Goal: Information Seeking & Learning: Learn about a topic

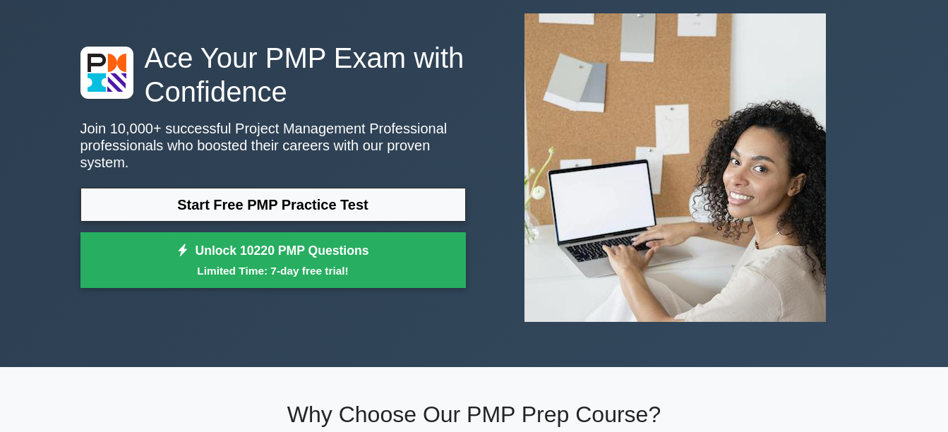
scroll to position [56, 0]
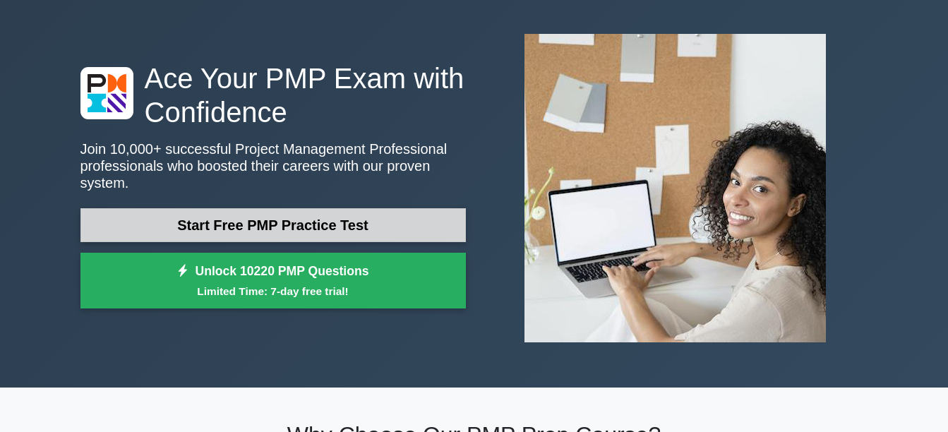
click at [344, 208] on link "Start Free PMP Practice Test" at bounding box center [272, 225] width 385 height 34
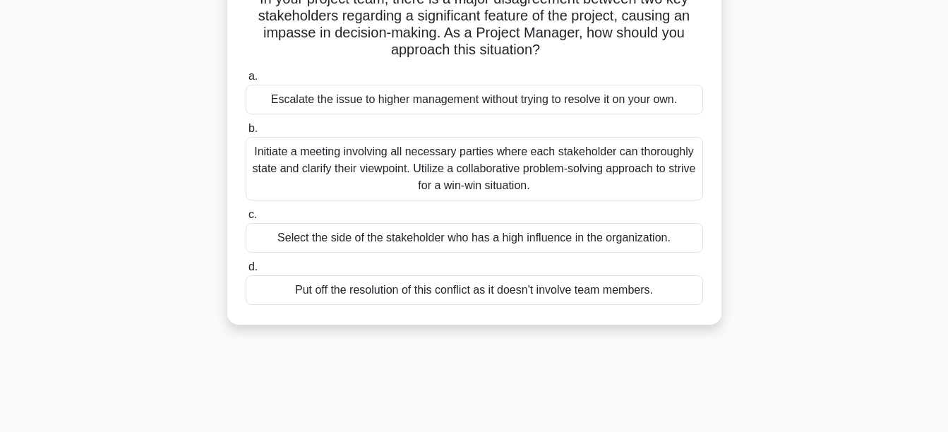
scroll to position [113, 0]
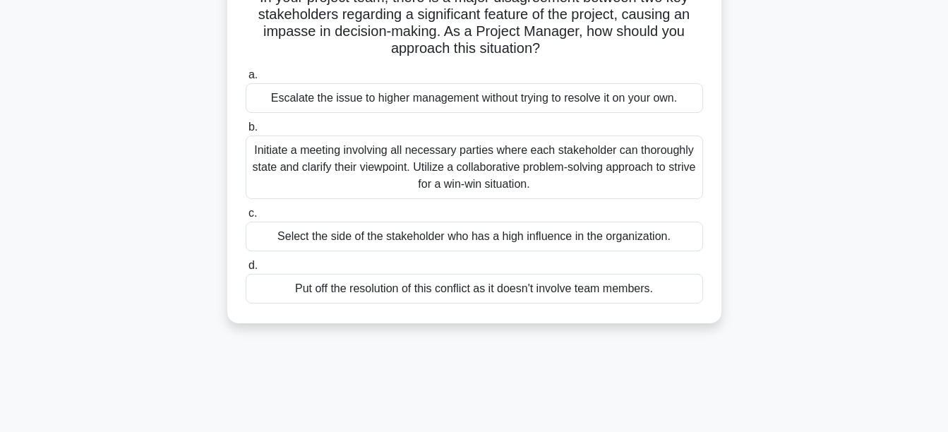
click at [265, 152] on div "Initiate a meeting involving all necessary parties where each stakeholder can t…" at bounding box center [474, 168] width 457 height 64
click at [246, 132] on input "b. Initiate a meeting involving all necessary parties where each stakeholder ca…" at bounding box center [246, 127] width 0 height 9
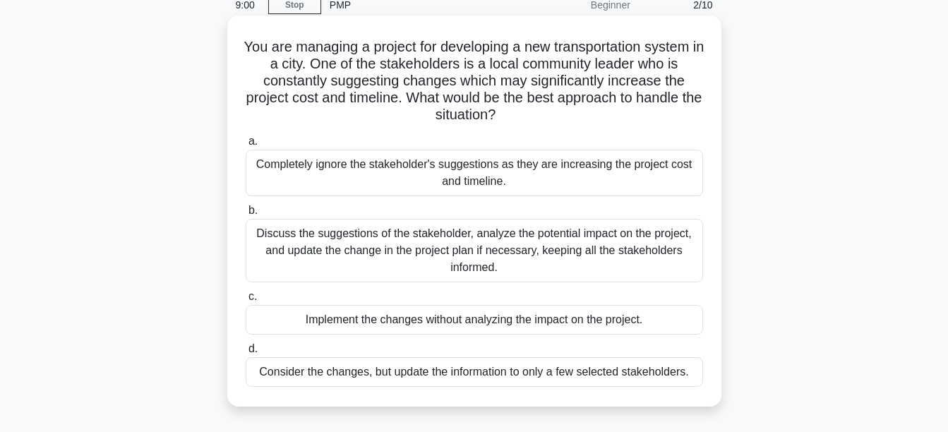
scroll to position [85, 0]
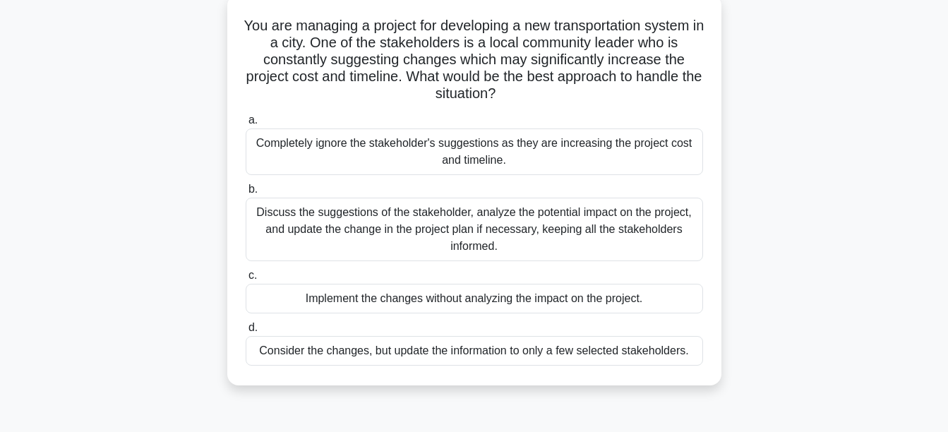
click at [258, 220] on div "Discuss the suggestions of the stakeholder, analyze the potential impact on the…" at bounding box center [474, 230] width 457 height 64
click at [246, 194] on input "b. Discuss the suggestions of the stakeholder, analyze the potential impact on …" at bounding box center [246, 189] width 0 height 9
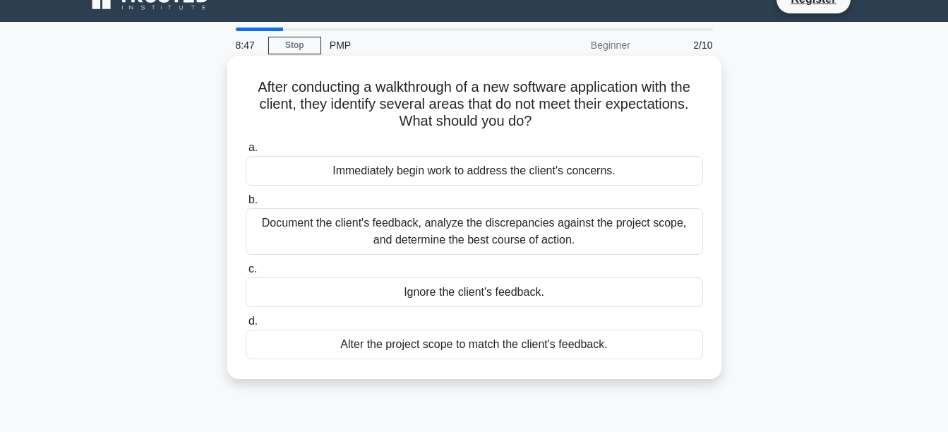
scroll to position [0, 0]
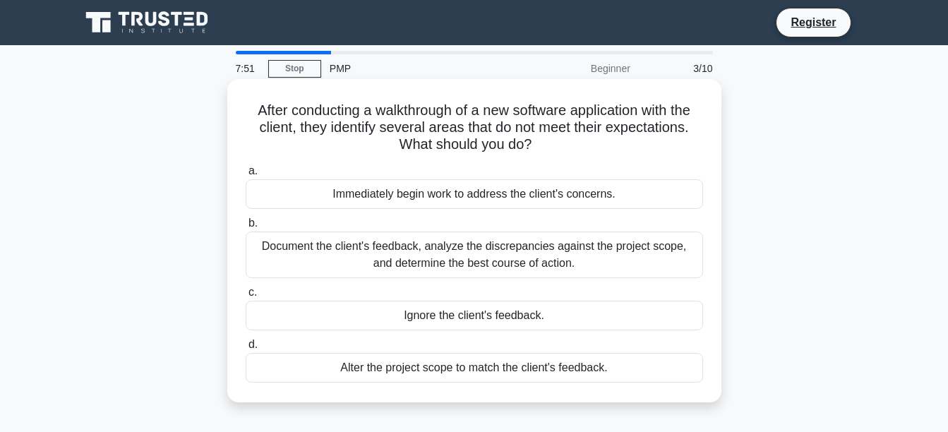
click at [365, 262] on div "Document the client's feedback, analyze the discrepancies against the project s…" at bounding box center [474, 254] width 457 height 47
click at [246, 228] on input "b. Document the client's feedback, analyze the discrepancies against the projec…" at bounding box center [246, 223] width 0 height 9
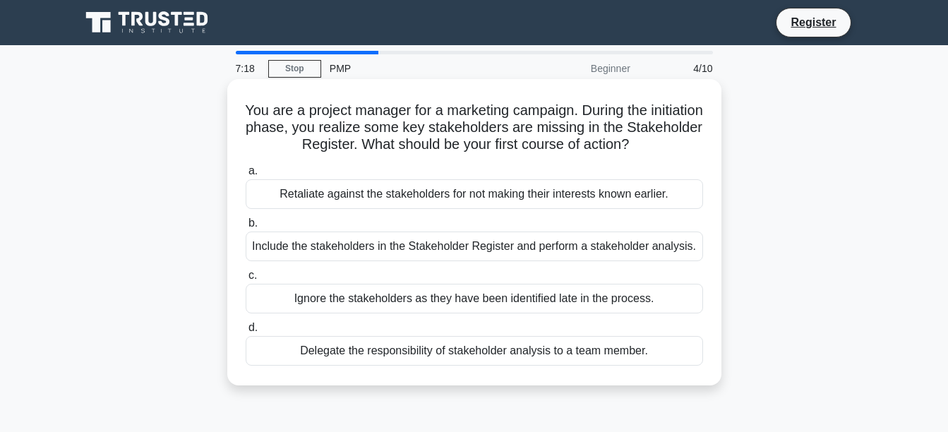
click at [301, 301] on div "Ignore the stakeholders as they have been identified late in the process." at bounding box center [474, 299] width 457 height 30
click at [246, 280] on input "c. Ignore the stakeholders as they have been identified late in the process." at bounding box center [246, 275] width 0 height 9
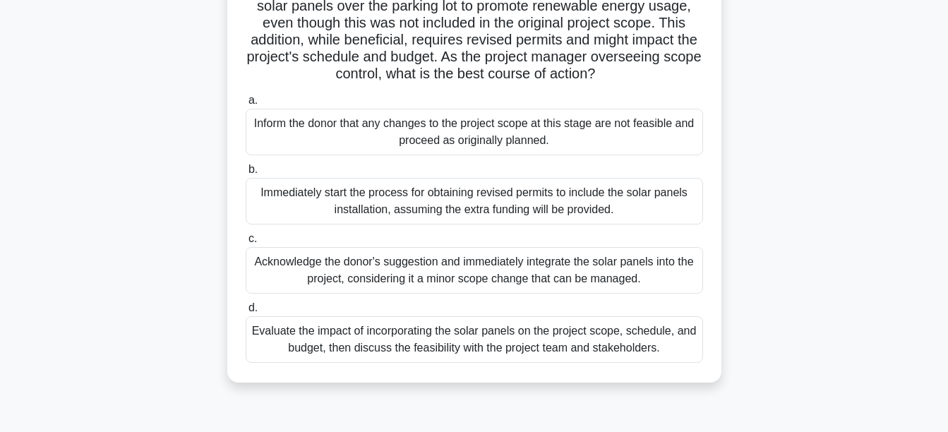
scroll to position [141, 0]
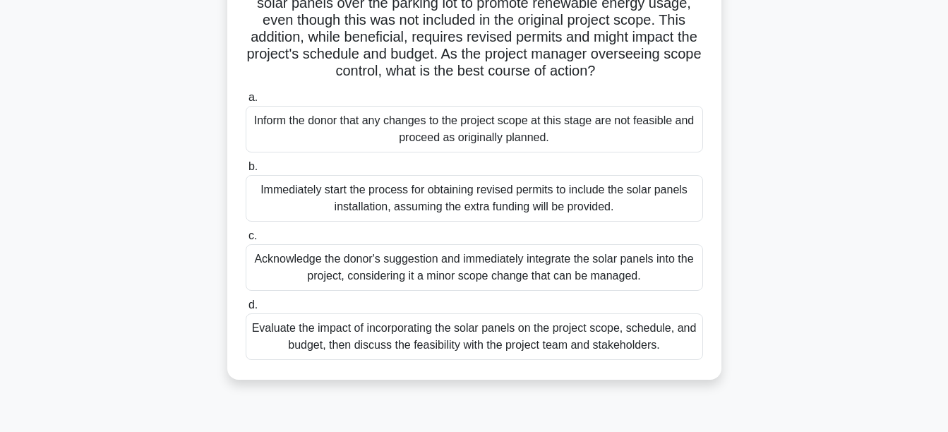
click at [325, 356] on div "Evaluate the impact of incorporating the solar panels on the project scope, sch…" at bounding box center [474, 336] width 457 height 47
click at [246, 310] on input "d. Evaluate the impact of incorporating the solar panels on the project scope, …" at bounding box center [246, 305] width 0 height 9
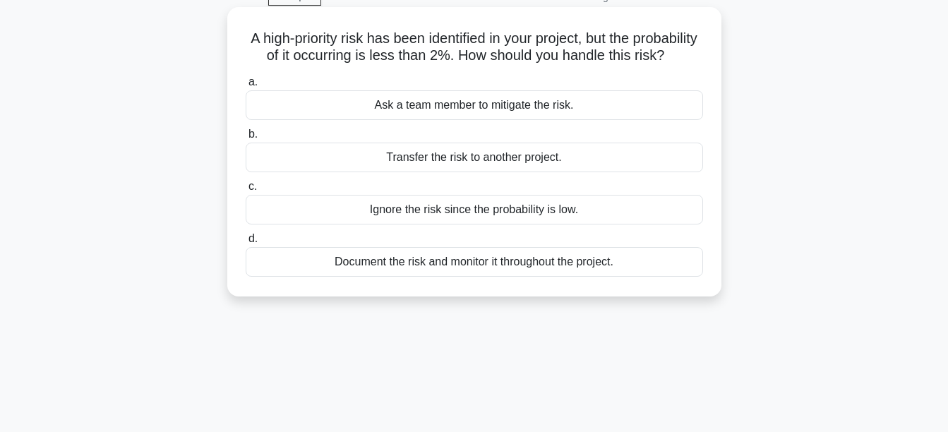
scroll to position [0, 0]
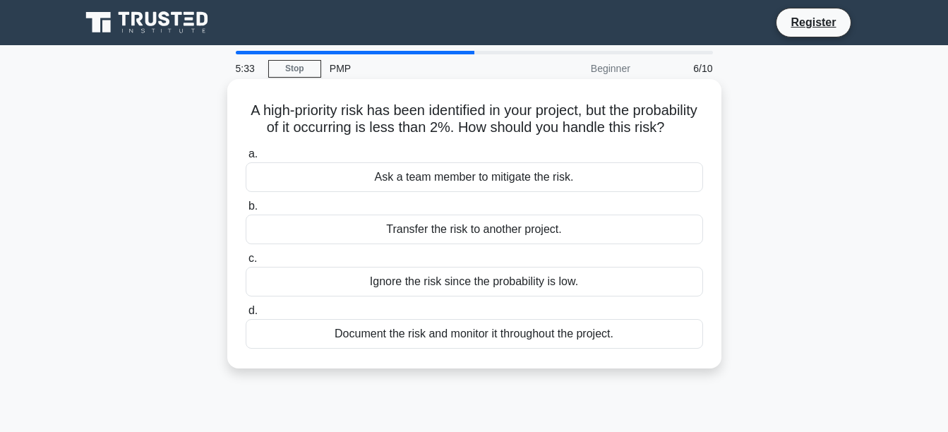
click at [328, 349] on div "Document the risk and monitor it throughout the project." at bounding box center [474, 334] width 457 height 30
click at [246, 315] on input "d. Document the risk and monitor it throughout the project." at bounding box center [246, 310] width 0 height 9
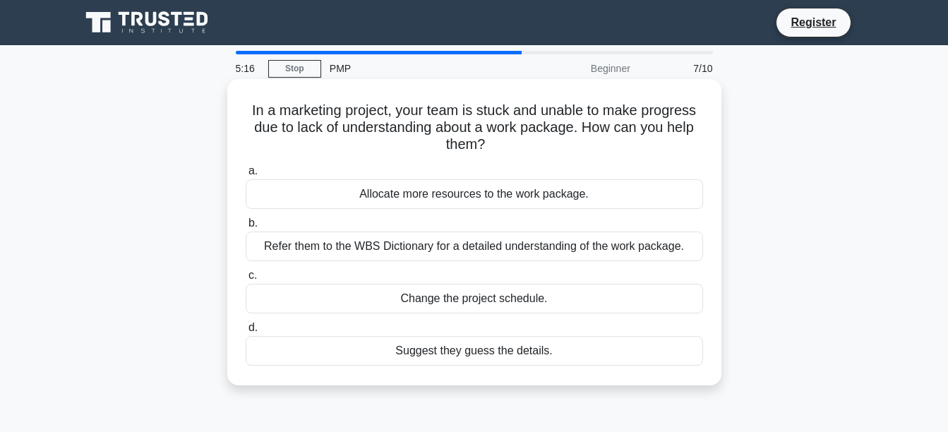
click at [356, 198] on div "Allocate more resources to the work package." at bounding box center [474, 194] width 457 height 30
click at [246, 176] on input "a. Allocate more resources to the work package." at bounding box center [246, 171] width 0 height 9
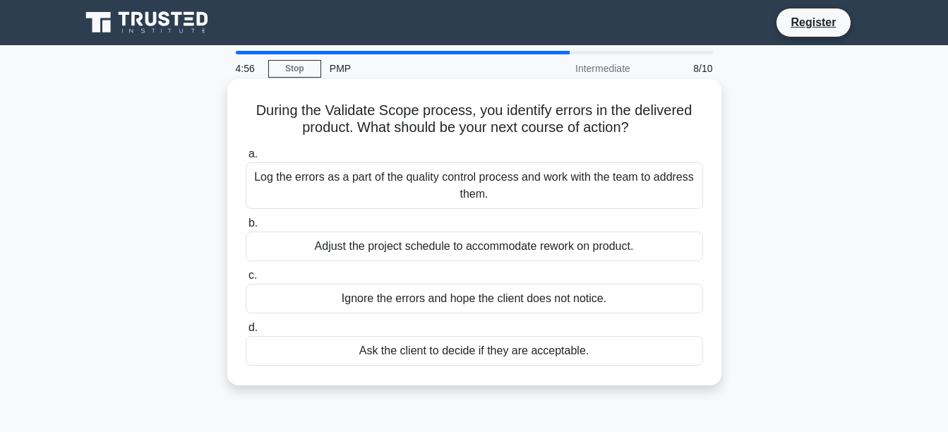
click at [355, 250] on div "Adjust the project schedule to accommodate rework on product." at bounding box center [474, 246] width 457 height 30
click at [246, 228] on input "b. Adjust the project schedule to accommodate rework on product." at bounding box center [246, 223] width 0 height 9
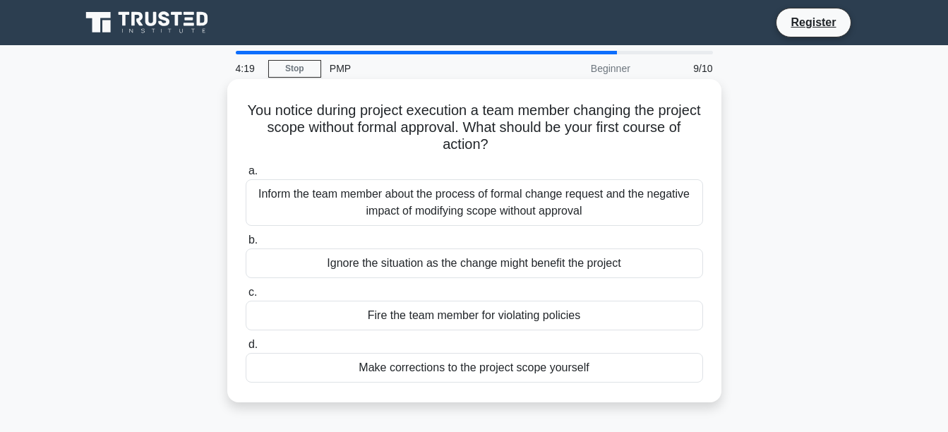
click at [343, 212] on div "Inform the team member about the process of formal change request and the negat…" at bounding box center [474, 202] width 457 height 47
click at [246, 176] on input "a. Inform the team member about the process of formal change request and the ne…" at bounding box center [246, 171] width 0 height 9
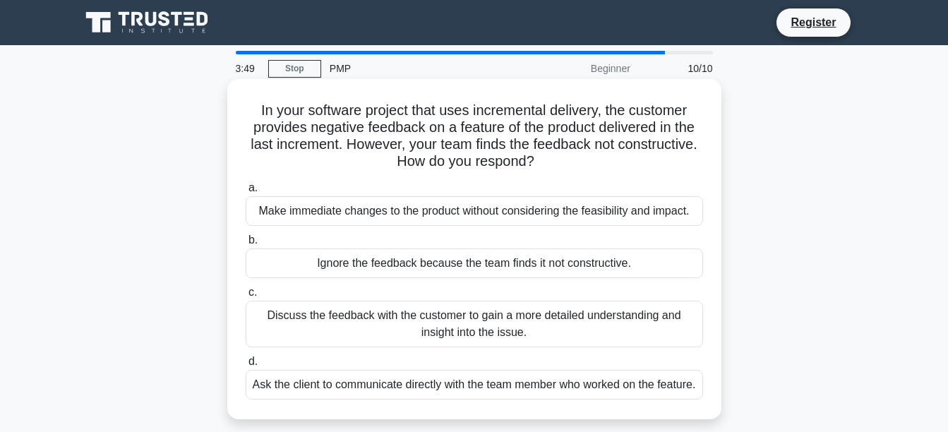
click at [361, 315] on div "Discuss the feedback with the customer to gain a more detailed understanding an…" at bounding box center [474, 324] width 457 height 47
click at [246, 297] on input "c. Discuss the feedback with the customer to gain a more detailed understanding…" at bounding box center [246, 292] width 0 height 9
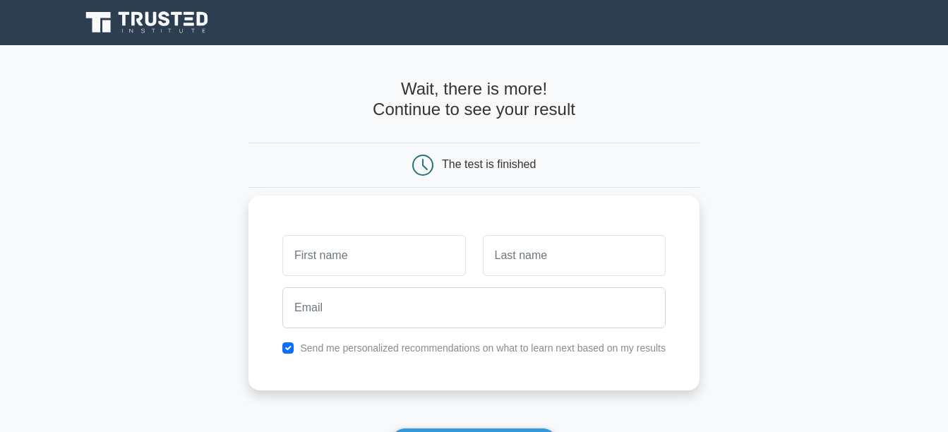
click at [399, 268] on input "text" at bounding box center [373, 255] width 183 height 41
type input "burger"
click at [514, 261] on input "text" at bounding box center [574, 255] width 183 height 41
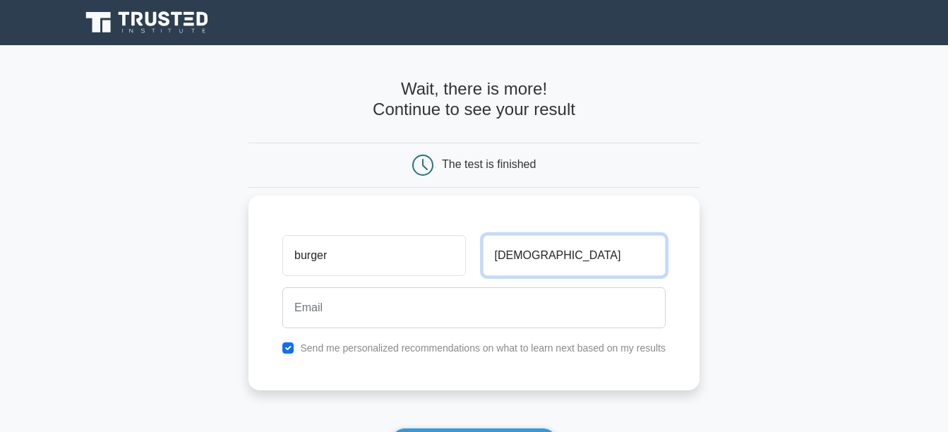
type input "ladies"
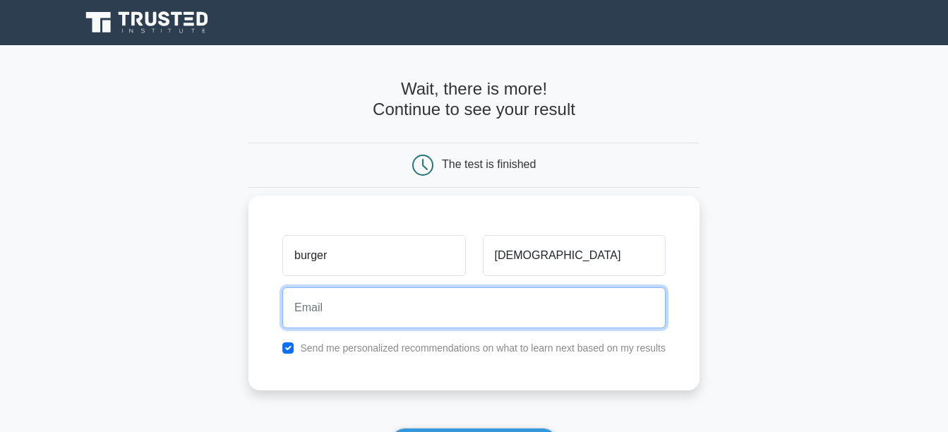
click at [499, 294] on input "email" at bounding box center [473, 307] width 383 height 41
type input "xianling123@gmail.com"
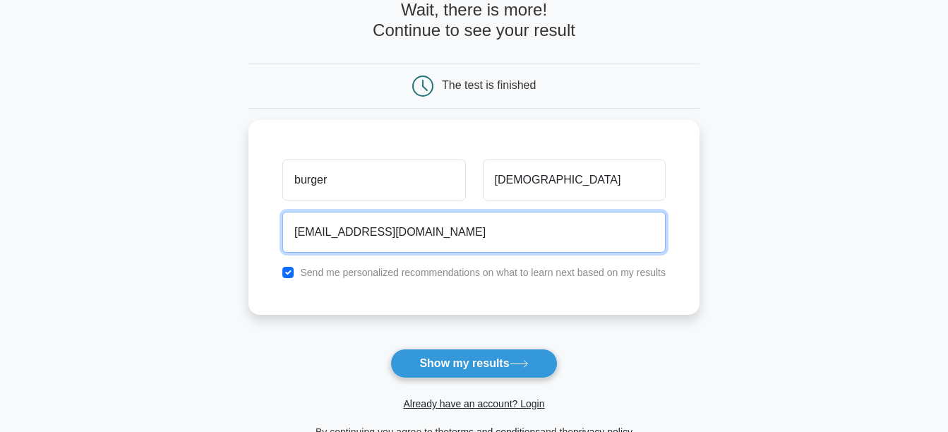
scroll to position [81, 0]
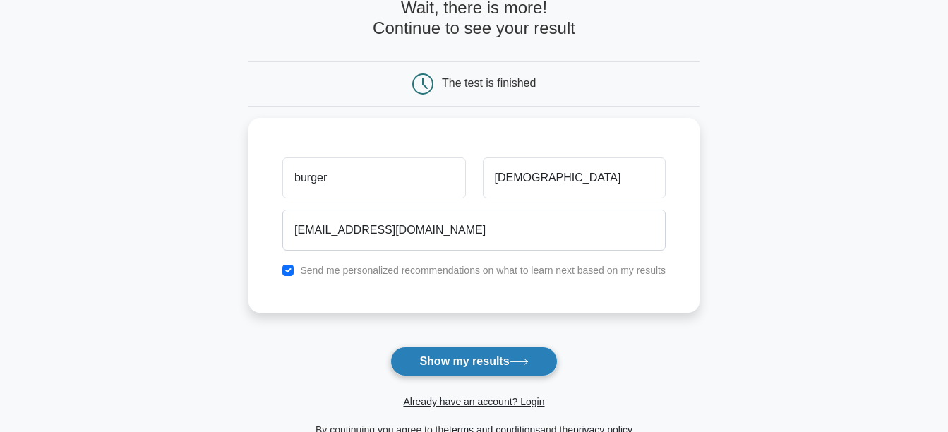
click at [530, 352] on button "Show my results" at bounding box center [473, 362] width 167 height 30
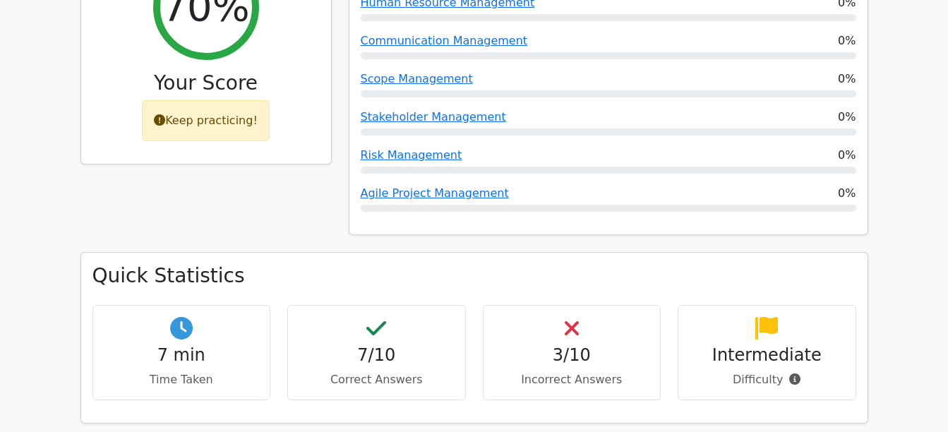
scroll to position [819, 0]
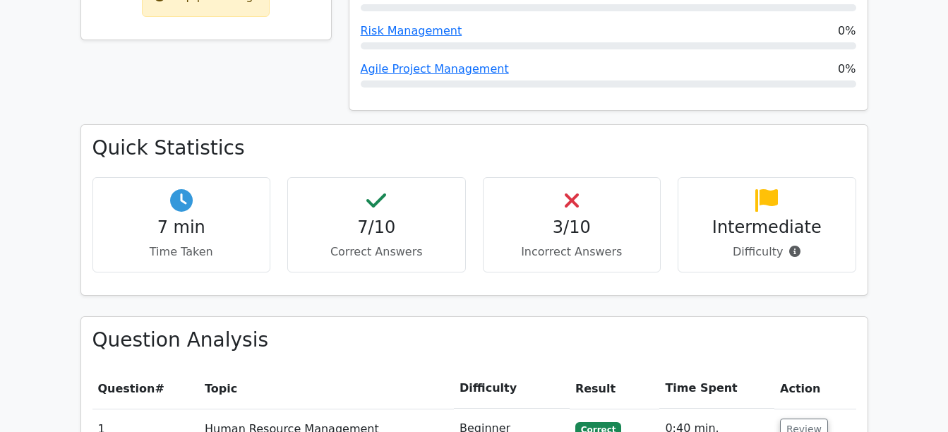
click at [591, 217] on h4 "3/10" at bounding box center [572, 227] width 155 height 20
click at [584, 217] on h4 "3/10" at bounding box center [572, 227] width 155 height 20
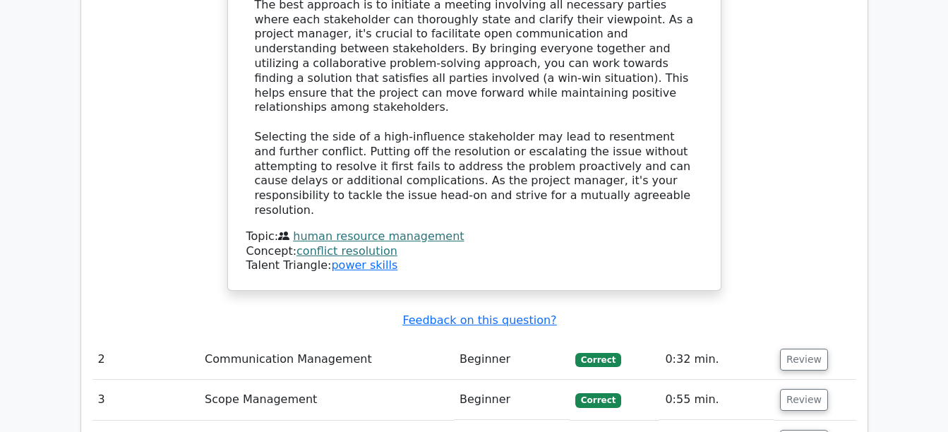
scroll to position [1750, 0]
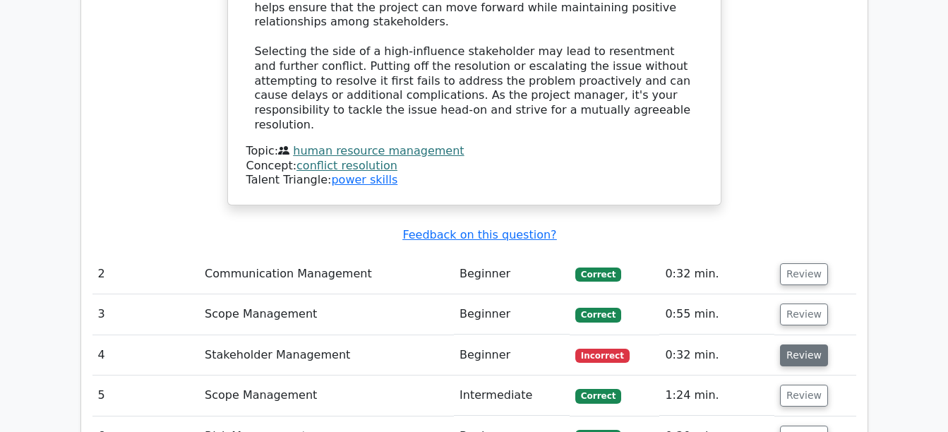
click at [783, 344] on button "Review" at bounding box center [804, 355] width 48 height 22
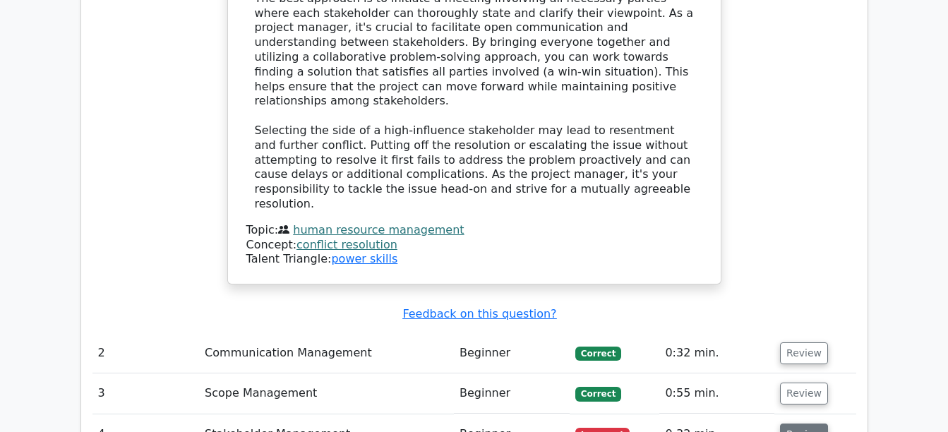
scroll to position [1637, 0]
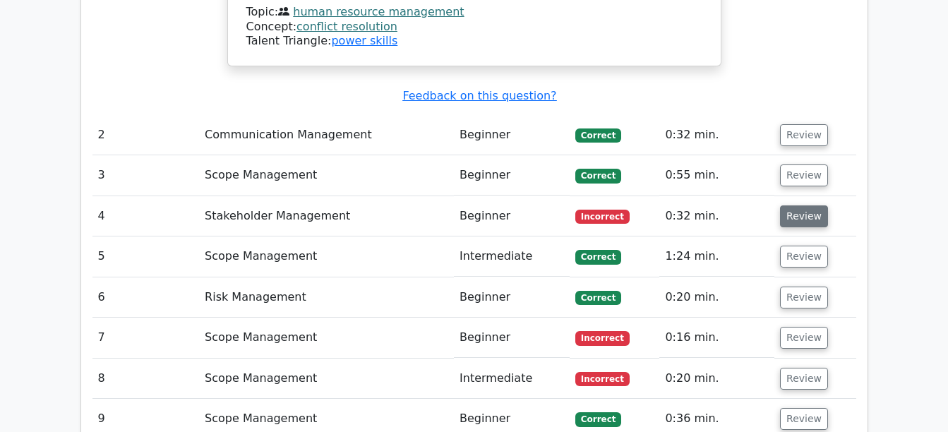
scroll to position [1891, 0]
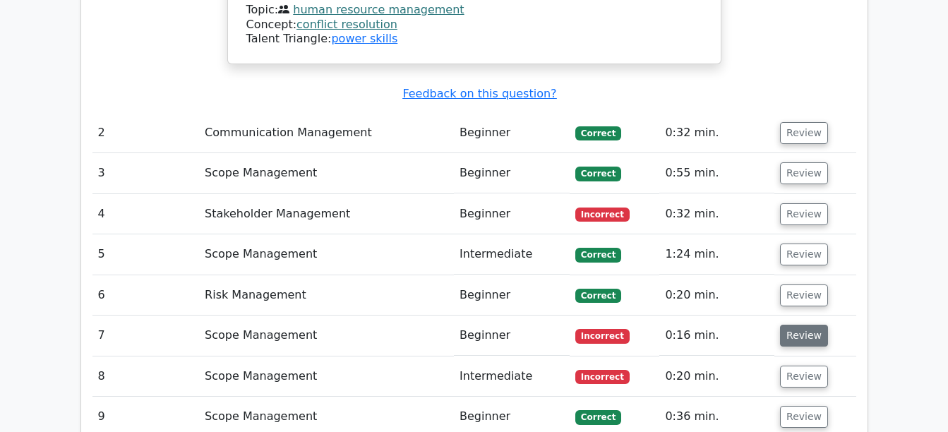
click at [795, 325] on button "Review" at bounding box center [804, 336] width 48 height 22
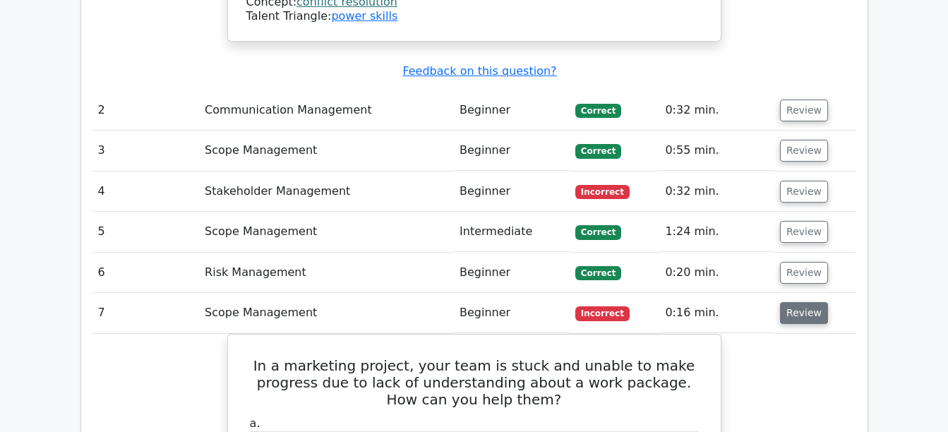
scroll to position [1920, 0]
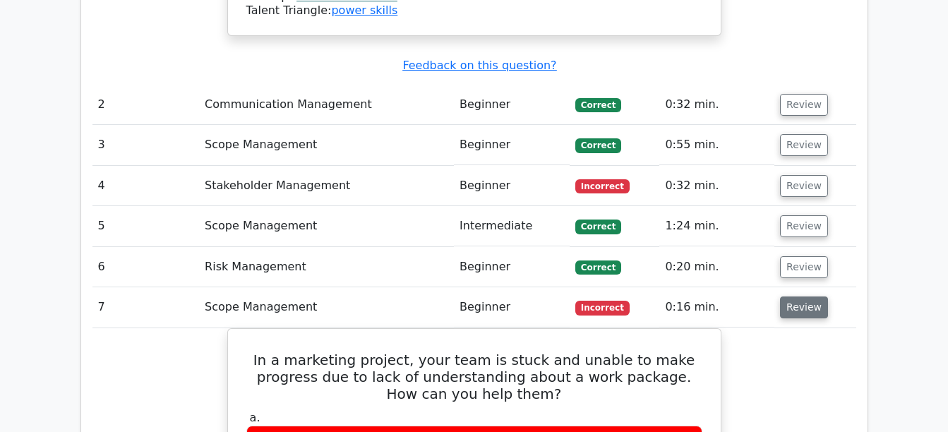
click at [801, 296] on button "Review" at bounding box center [804, 307] width 48 height 22
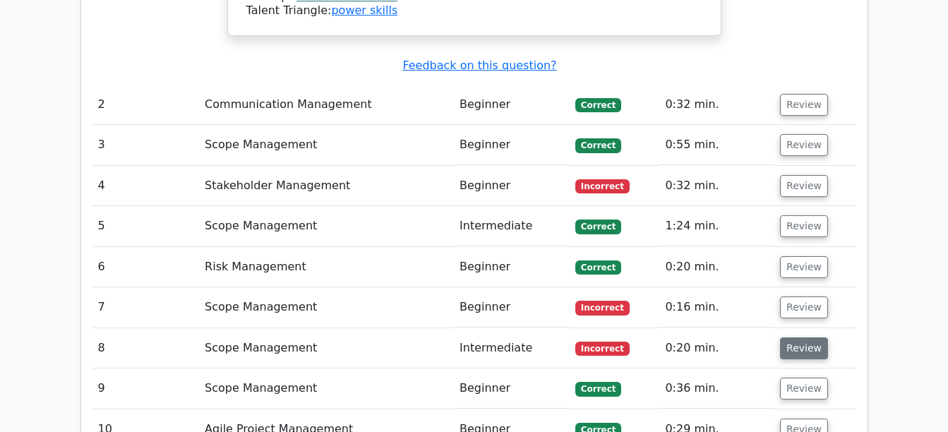
click at [799, 337] on button "Review" at bounding box center [804, 348] width 48 height 22
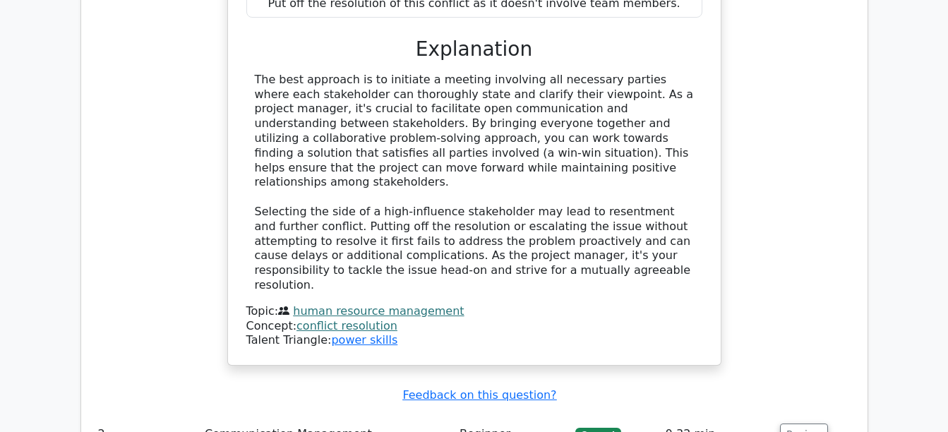
scroll to position [1581, 0]
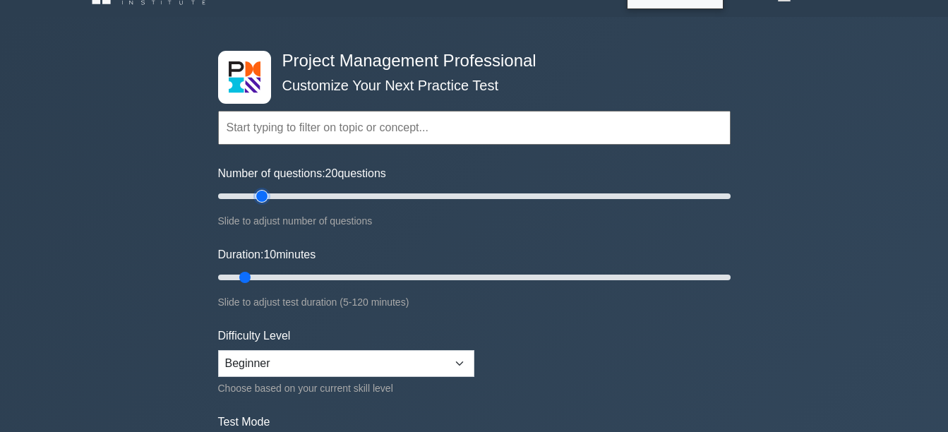
drag, startPoint x: 423, startPoint y: 186, endPoint x: 264, endPoint y: 209, distance: 160.5
type input "20"
click at [264, 205] on input "Number of questions: 20 questions" at bounding box center [474, 196] width 512 height 17
drag, startPoint x: 242, startPoint y: 278, endPoint x: 277, endPoint y: 272, distance: 35.7
type input "15"
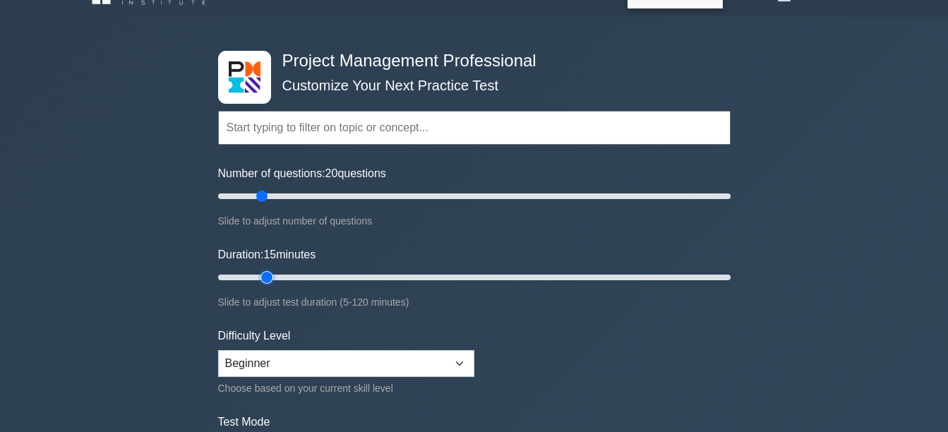
click at [277, 272] on input "Duration: 15 minutes" at bounding box center [474, 277] width 512 height 17
click at [450, 361] on select "Beginner Intermediate Expert" at bounding box center [346, 363] width 256 height 27
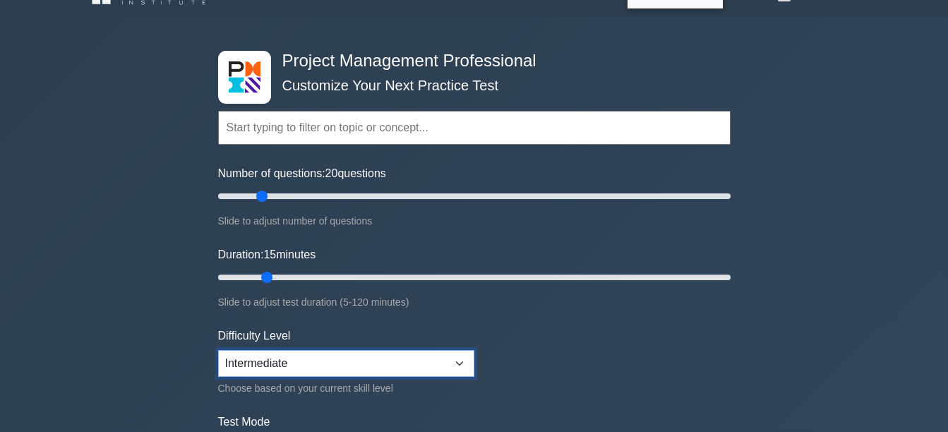
click at [218, 350] on select "Beginner Intermediate Expert" at bounding box center [346, 363] width 256 height 27
select select "expert"
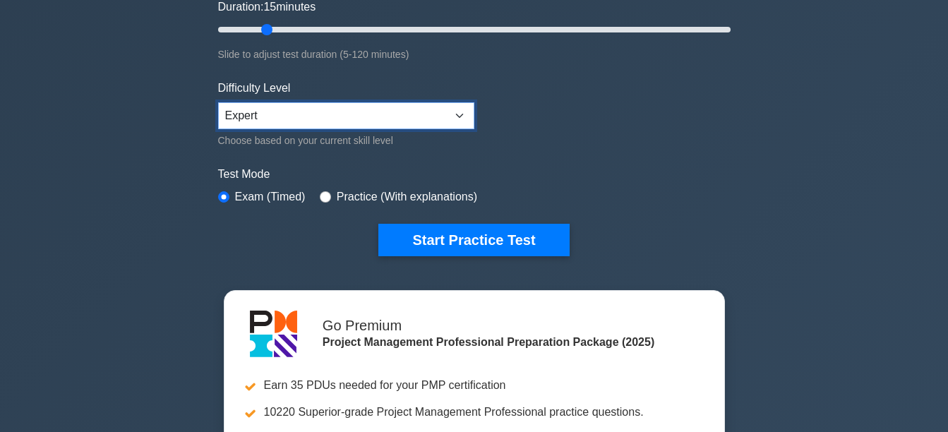
scroll to position [287, 0]
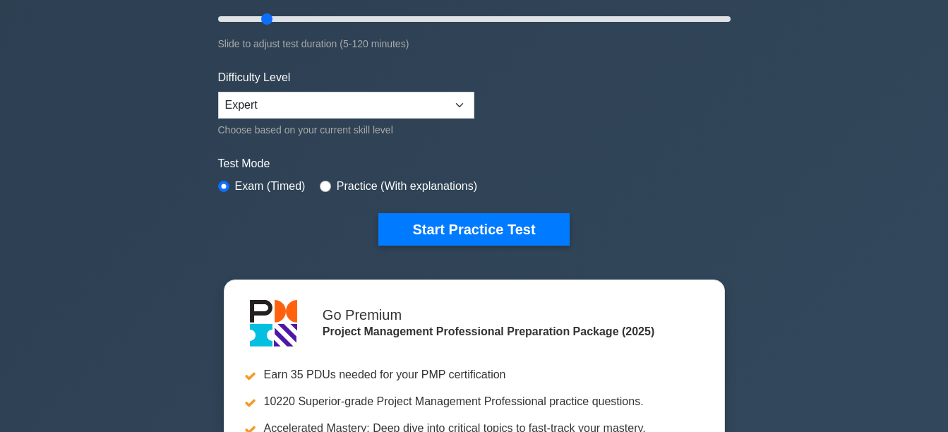
click at [323, 179] on div "Practice (With explanations)" at bounding box center [398, 186] width 157 height 17
click at [323, 186] on input "radio" at bounding box center [325, 186] width 11 height 11
radio input "true"
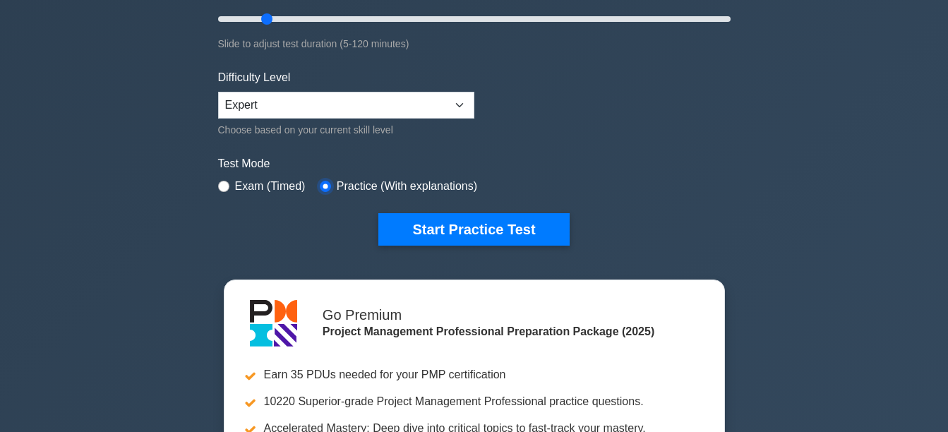
click at [323, 186] on input "radio" at bounding box center [325, 186] width 11 height 11
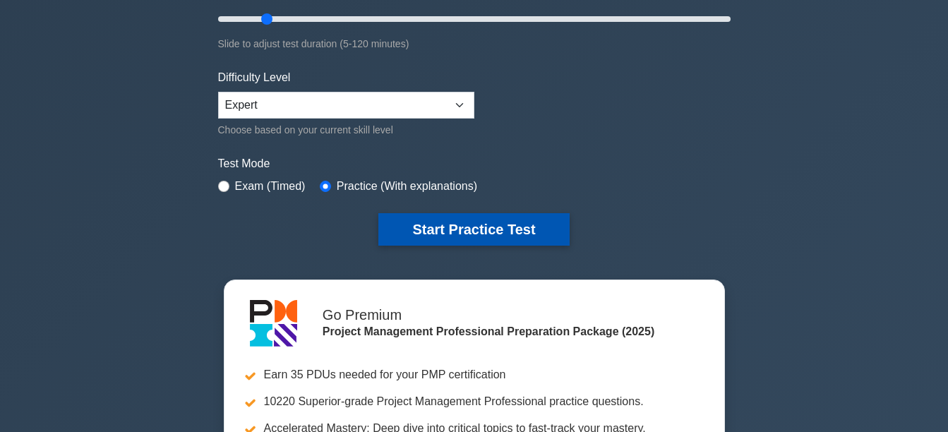
click at [513, 218] on button "Start Practice Test" at bounding box center [473, 229] width 191 height 32
